Goal: Navigation & Orientation: Go to known website

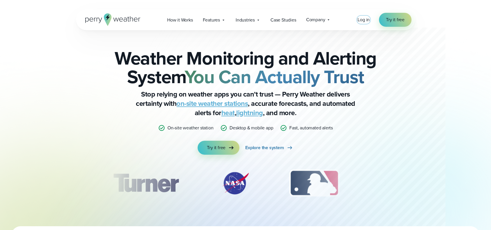
click at [360, 17] on span "Log in" at bounding box center [364, 19] width 12 height 7
click at [361, 18] on span "Log in" at bounding box center [364, 19] width 12 height 7
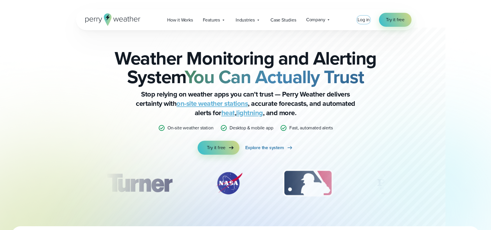
click at [366, 20] on span "Log in" at bounding box center [364, 19] width 12 height 7
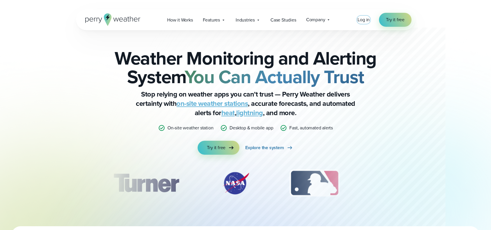
click at [364, 19] on span "Log in" at bounding box center [364, 19] width 12 height 7
